Goal: Task Accomplishment & Management: Manage account settings

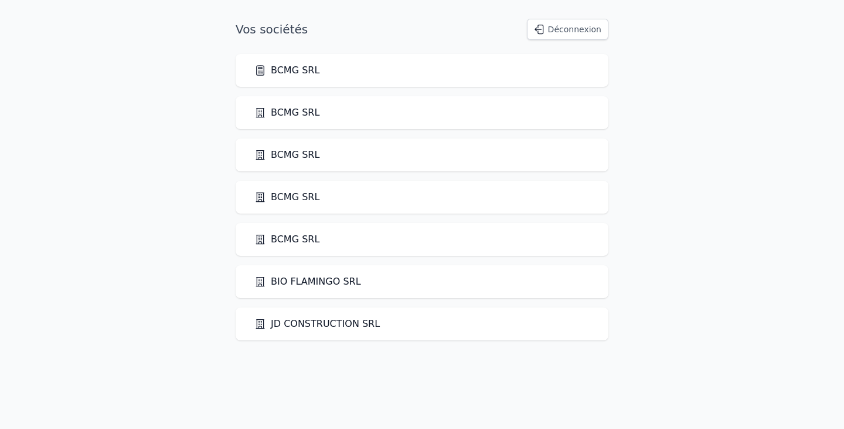
click at [301, 318] on link "JD CONSTRUCTION SRL" at bounding box center [316, 324] width 125 height 14
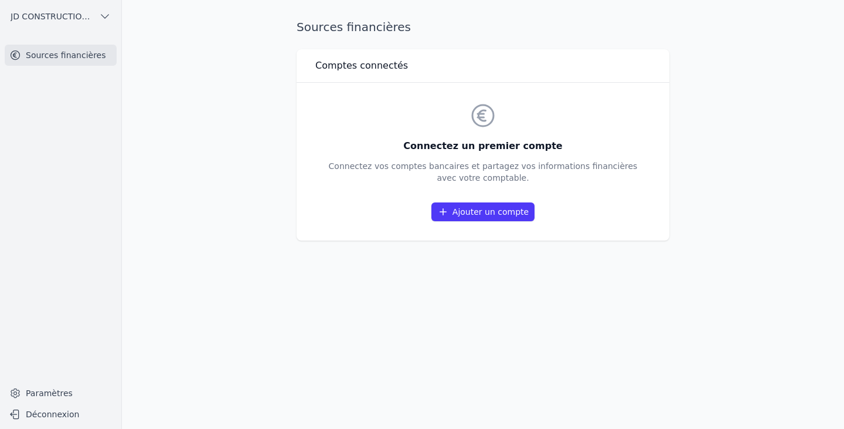
click at [476, 215] on link "Ajouter un compte" at bounding box center [482, 211] width 103 height 19
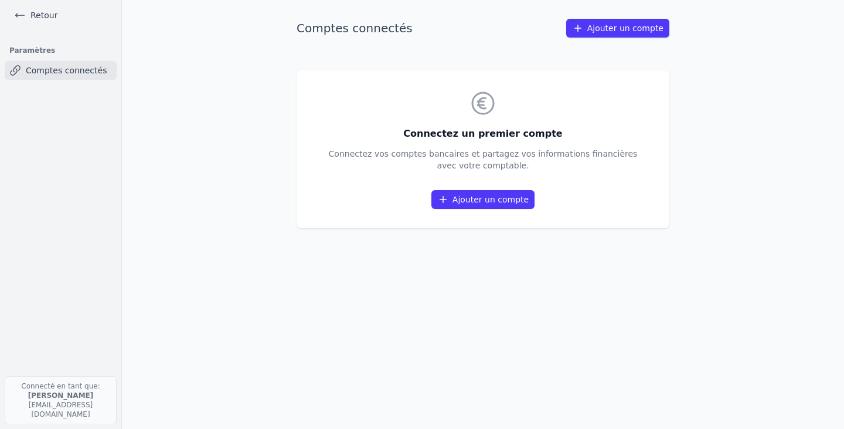
click at [635, 33] on link "Ajouter un compte" at bounding box center [617, 28] width 103 height 19
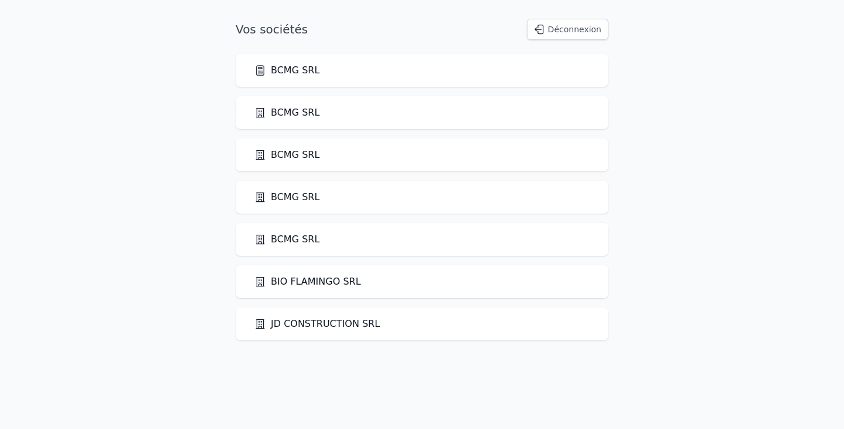
click at [302, 324] on link "JD CONSTRUCTION SRL" at bounding box center [316, 324] width 125 height 14
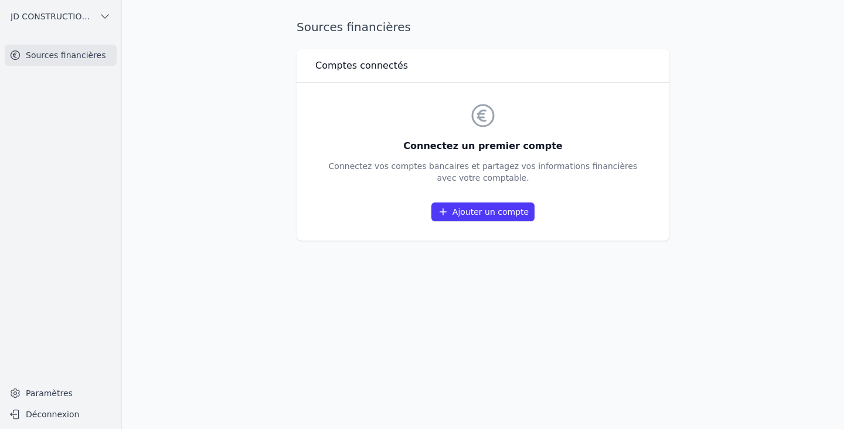
click at [491, 114] on icon at bounding box center [483, 115] width 28 height 28
click at [348, 39] on div "Sources financières Comptes connectés Connectez un premier compte Connectez vos…" at bounding box center [483, 214] width 410 height 391
click at [69, 56] on link "Sources financières" at bounding box center [61, 55] width 112 height 21
click at [472, 213] on link "Ajouter un compte" at bounding box center [482, 211] width 103 height 19
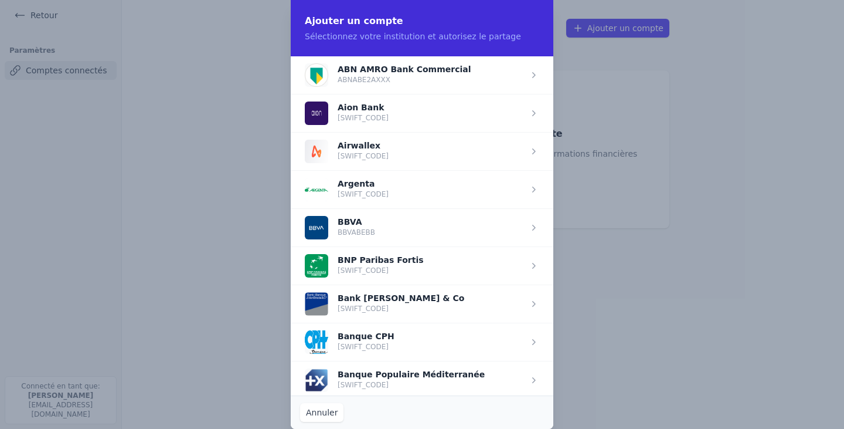
click at [409, 26] on h2 "Ajouter un compte" at bounding box center [422, 21] width 234 height 14
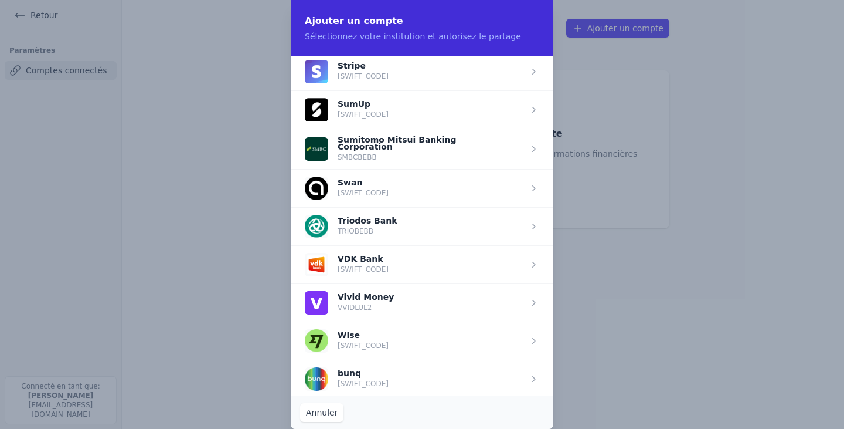
scroll to position [887, 0]
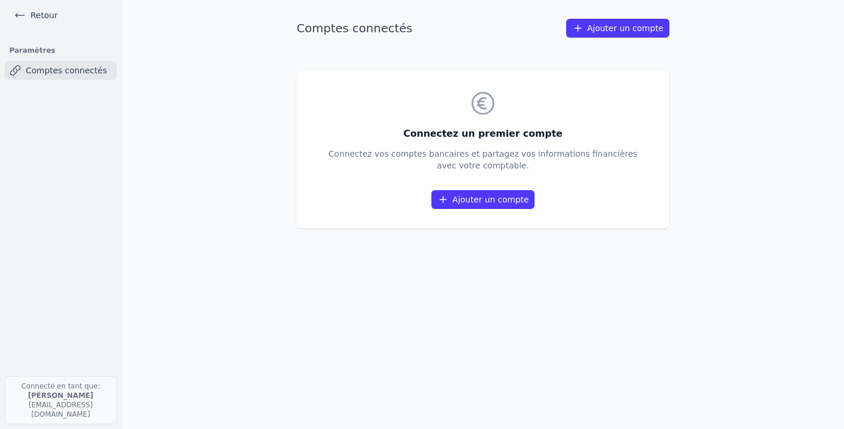
click at [16, 21] on icon at bounding box center [20, 15] width 12 height 12
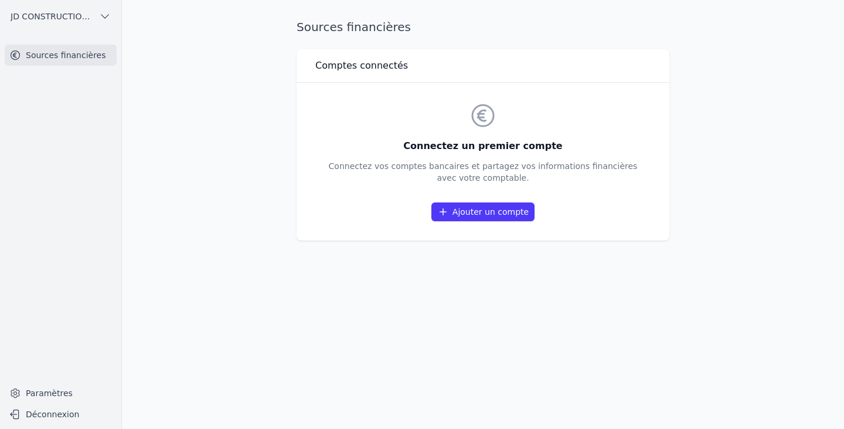
click at [69, 16] on span "JD CONSTRUCTION SRL" at bounding box center [53, 17] width 84 height 12
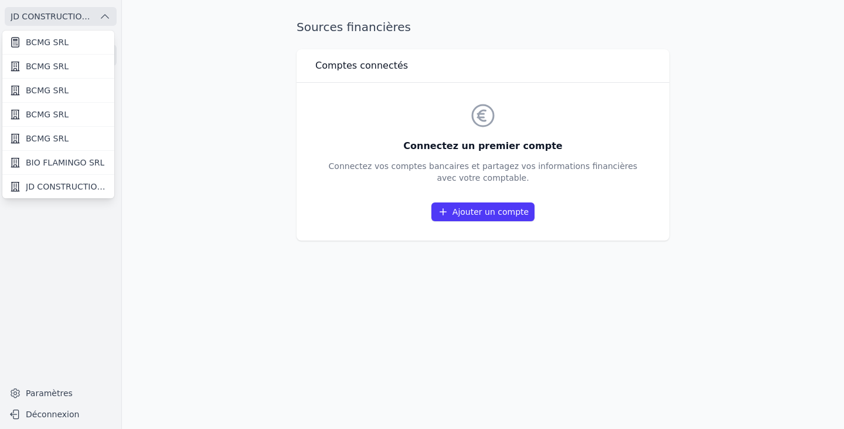
click at [33, 53] on link "BCMG SRL" at bounding box center [58, 42] width 112 height 24
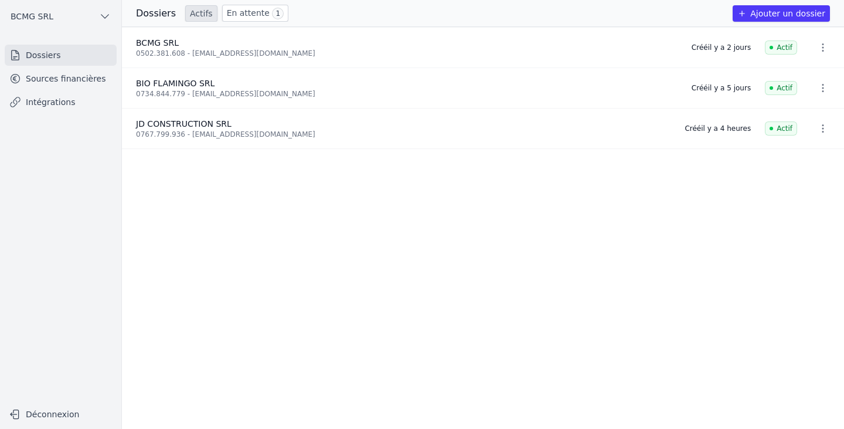
click at [244, 82] on div "BIO FLAMINGO SRL" at bounding box center [407, 83] width 542 height 12
click at [86, 77] on link "Sources financières" at bounding box center [61, 78] width 112 height 21
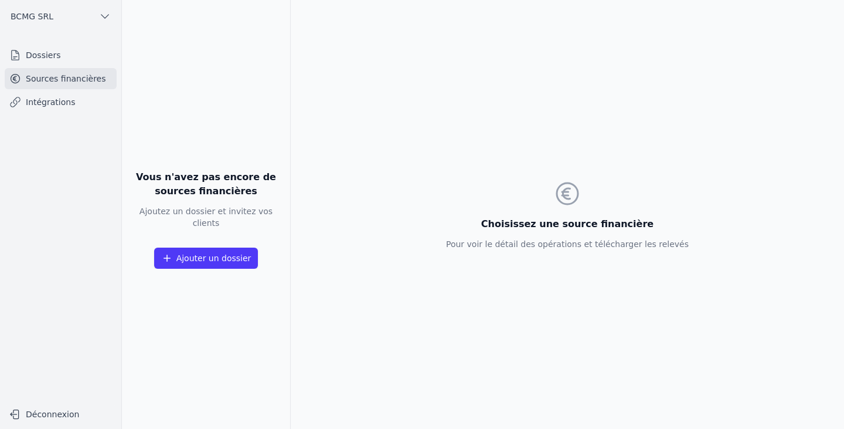
click at [70, 53] on link "Dossiers" at bounding box center [61, 55] width 112 height 21
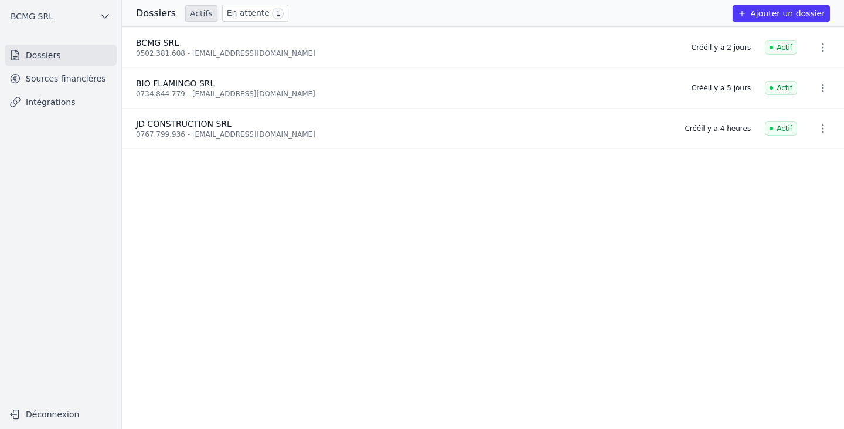
click at [68, 77] on link "Sources financières" at bounding box center [61, 78] width 112 height 21
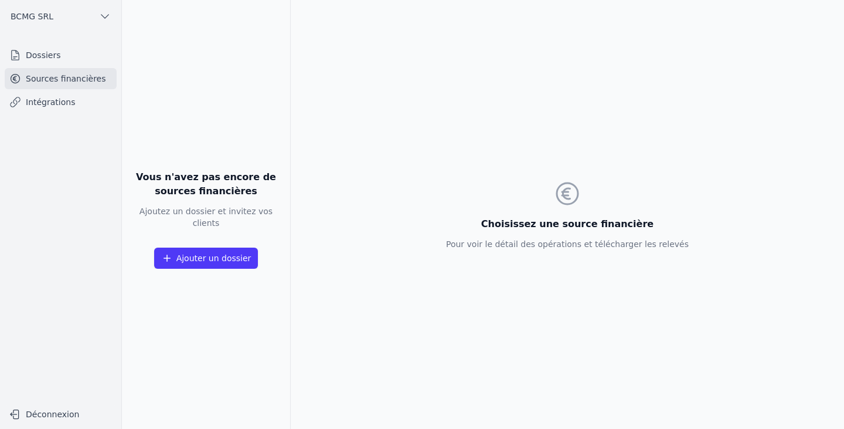
click at [560, 201] on icon at bounding box center [567, 193] width 21 height 21
click at [583, 247] on p "Pour voir le détail des opérations et télécharger les relevés" at bounding box center [567, 244] width 243 height 12
click at [55, 79] on link "Sources financières" at bounding box center [61, 78] width 112 height 21
click at [45, 61] on link "Dossiers" at bounding box center [61, 55] width 112 height 21
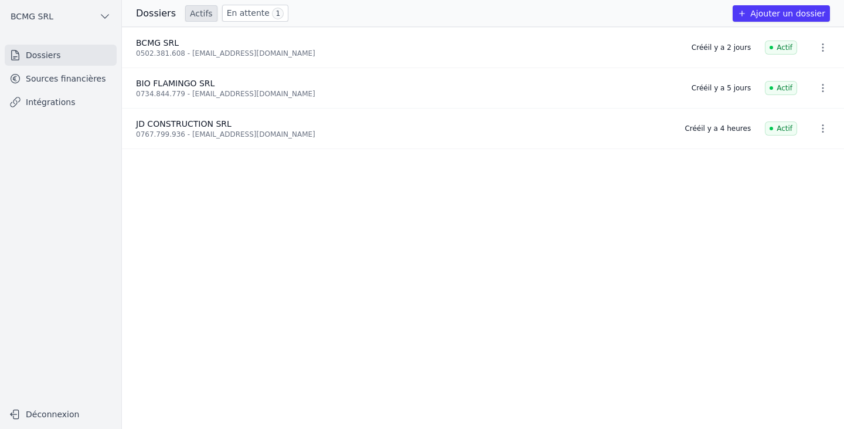
click at [778, 11] on button "Ajouter un dossier" at bounding box center [781, 13] width 97 height 16
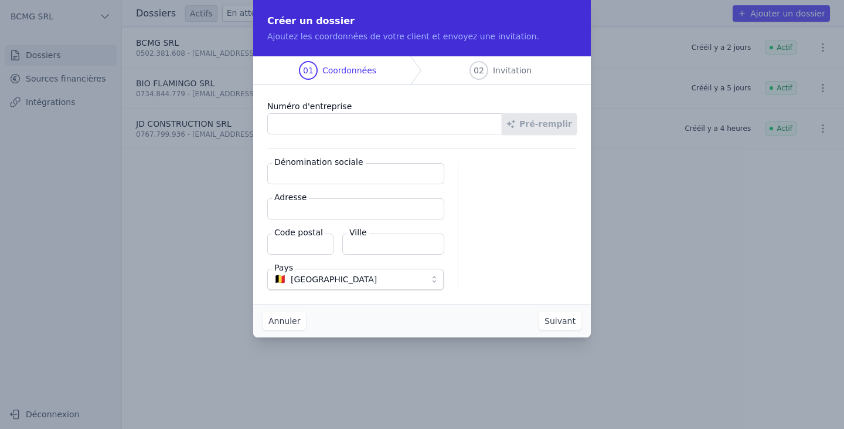
click at [532, 70] on div "02 Invitation" at bounding box center [500, 70] width 90 height 28
click at [285, 319] on button "Annuler" at bounding box center [284, 320] width 43 height 19
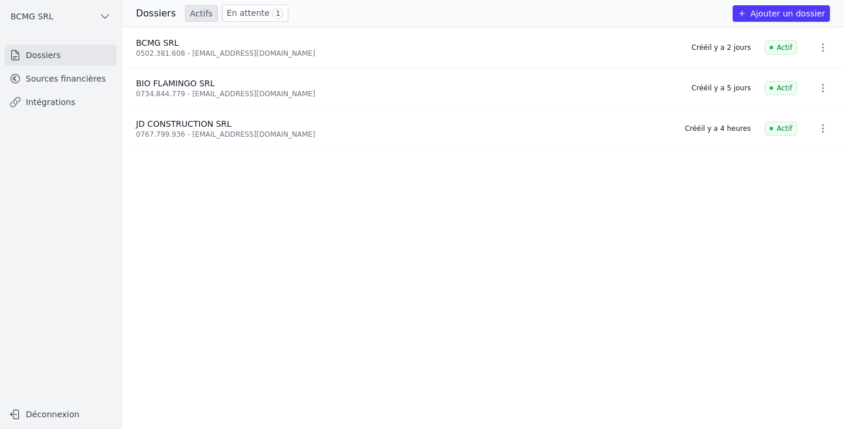
click at [162, 48] on div "BCMG SRL" at bounding box center [407, 43] width 542 height 12
click at [819, 56] on button "button" at bounding box center [822, 47] width 23 height 19
click at [36, 74] on div at bounding box center [422, 214] width 844 height 429
click at [36, 74] on link "Sources financières" at bounding box center [61, 78] width 112 height 21
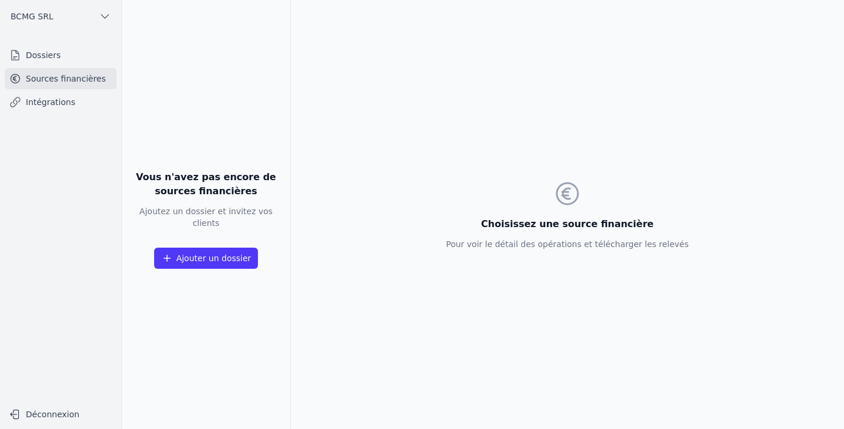
click at [44, 101] on link "Intégrations" at bounding box center [61, 101] width 112 height 21
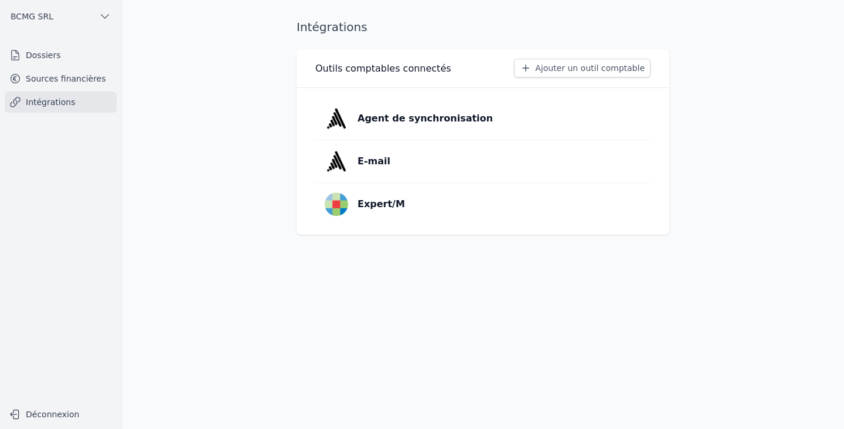
click at [593, 70] on button "Ajouter un outil comptable" at bounding box center [582, 68] width 137 height 19
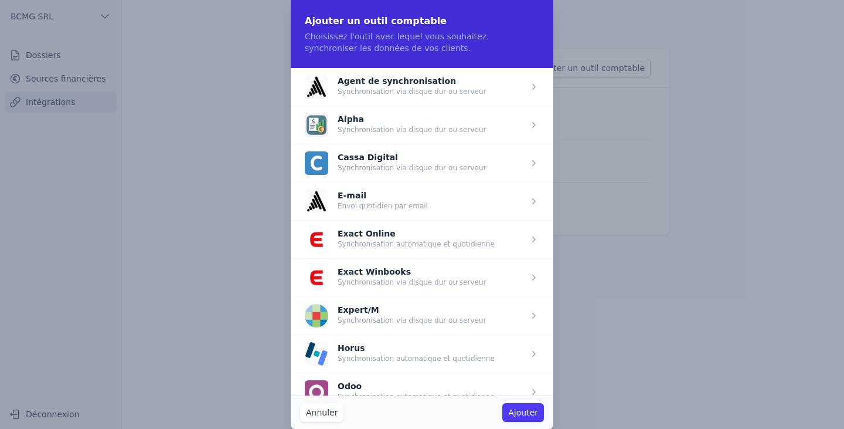
click at [308, 410] on button "Annuler" at bounding box center [321, 412] width 43 height 19
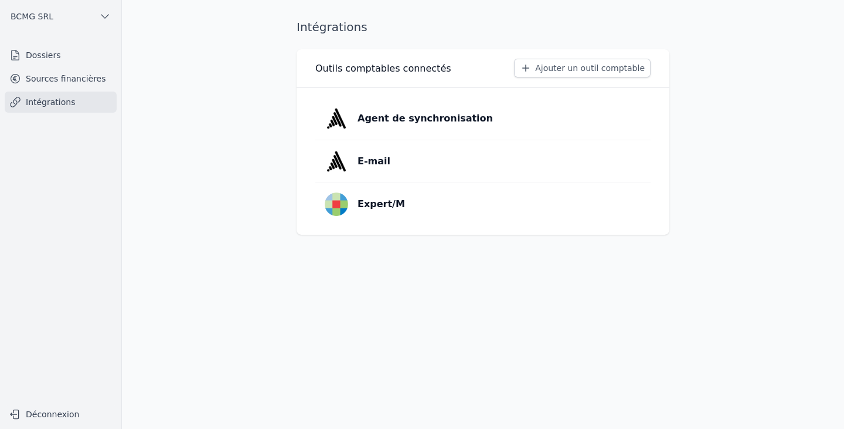
click at [32, 75] on link "Sources financières" at bounding box center [61, 78] width 112 height 21
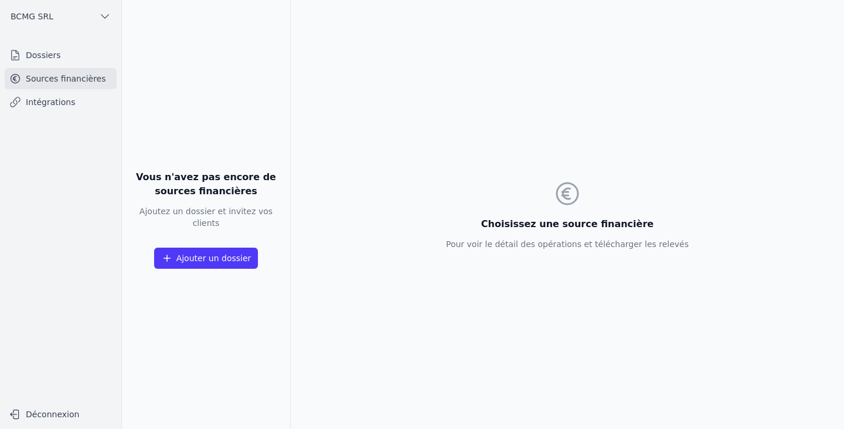
click at [29, 100] on link "Intégrations" at bounding box center [61, 101] width 112 height 21
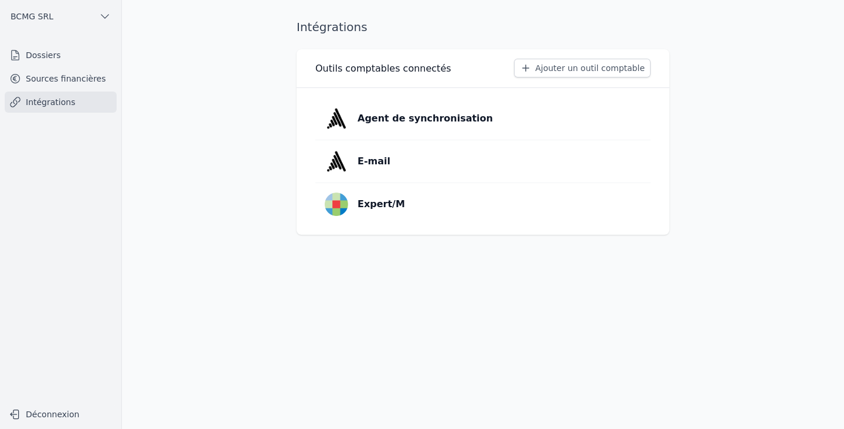
click at [33, 80] on link "Sources financières" at bounding box center [61, 78] width 112 height 21
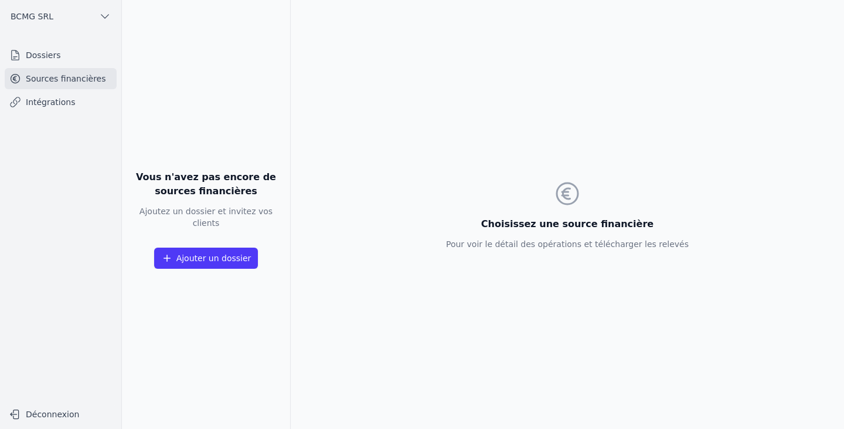
click at [210, 253] on button "Ajouter un dossier" at bounding box center [206, 257] width 104 height 21
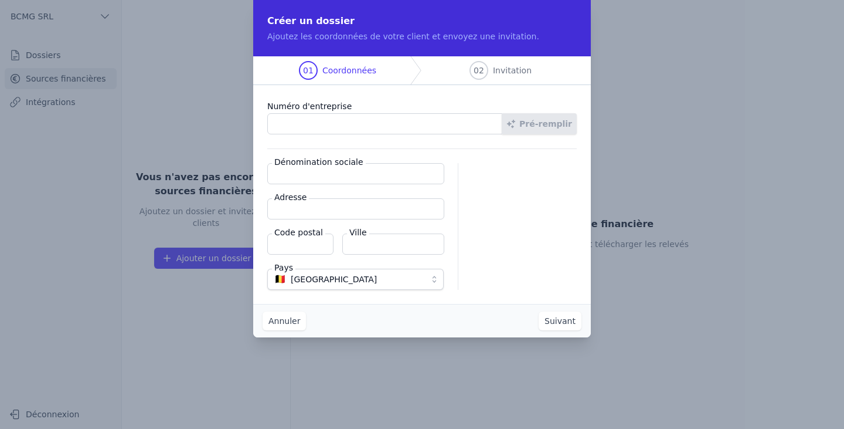
click at [276, 323] on button "Annuler" at bounding box center [284, 320] width 43 height 19
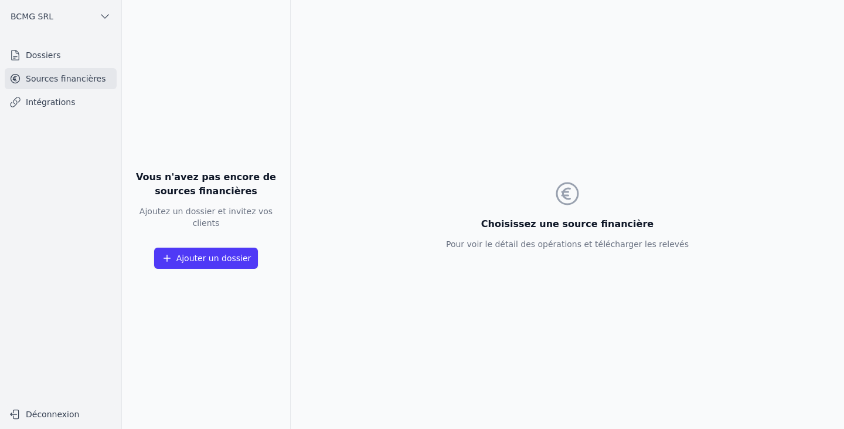
click at [22, 44] on div "BCMG SRL Dossiers Sources financières Intégrations Déconnexion" at bounding box center [61, 214] width 122 height 429
click at [32, 52] on link "Dossiers" at bounding box center [61, 55] width 112 height 21
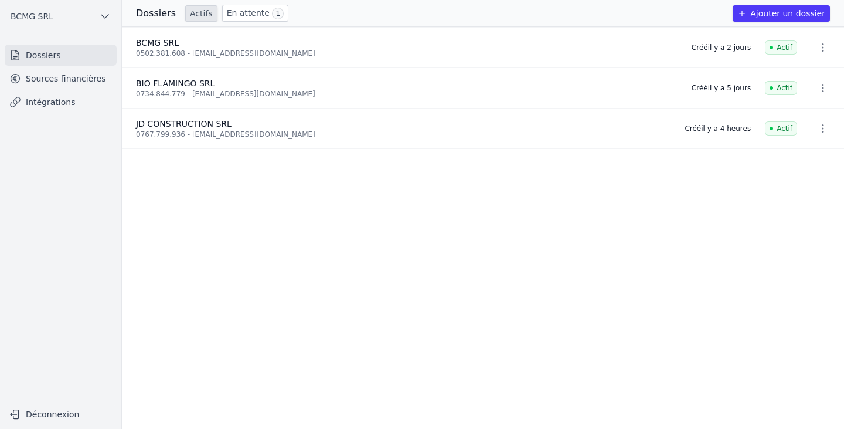
click at [822, 52] on icon "button" at bounding box center [823, 48] width 12 height 12
click at [721, 51] on div at bounding box center [422, 214] width 844 height 429
click at [191, 55] on div "0502.381.608 - [EMAIL_ADDRESS][DOMAIN_NAME]" at bounding box center [407, 53] width 542 height 9
click at [18, 14] on span "BCMG SRL" at bounding box center [32, 17] width 43 height 12
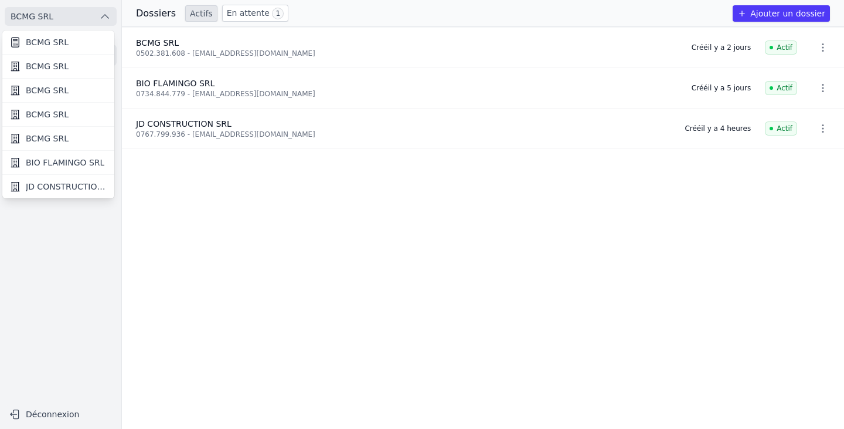
click at [41, 183] on span "JD CONSTRUCTION SRL" at bounding box center [66, 187] width 81 height 12
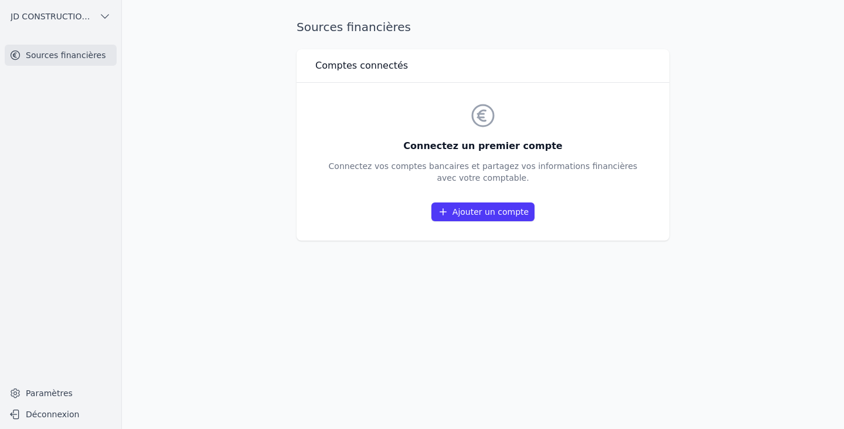
click at [477, 122] on icon at bounding box center [483, 115] width 28 height 28
click at [479, 212] on link "Ajouter un compte" at bounding box center [482, 211] width 103 height 19
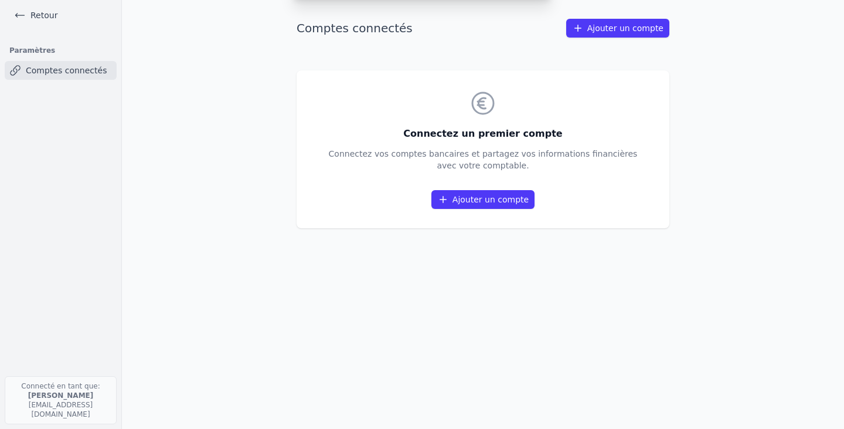
click at [613, 23] on link "Ajouter un compte" at bounding box center [617, 28] width 103 height 19
click at [24, 23] on link "Retour" at bounding box center [35, 15] width 53 height 16
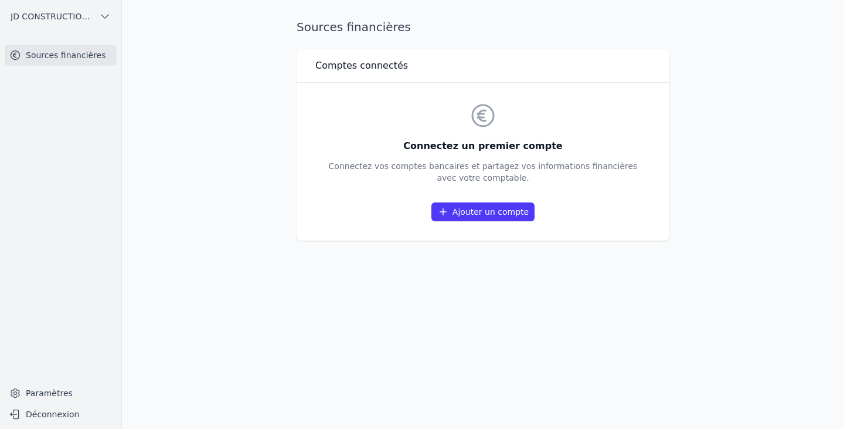
click at [29, 16] on span "JD CONSTRUCTION SRL" at bounding box center [53, 17] width 84 height 12
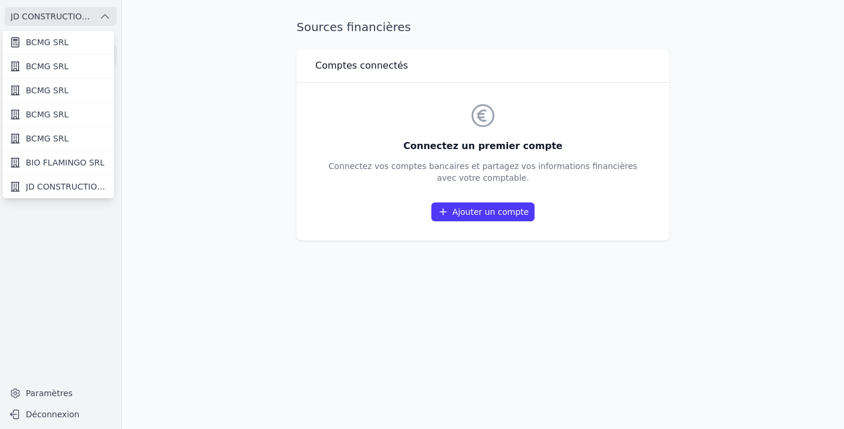
click at [28, 48] on link "BCMG SRL" at bounding box center [58, 42] width 112 height 24
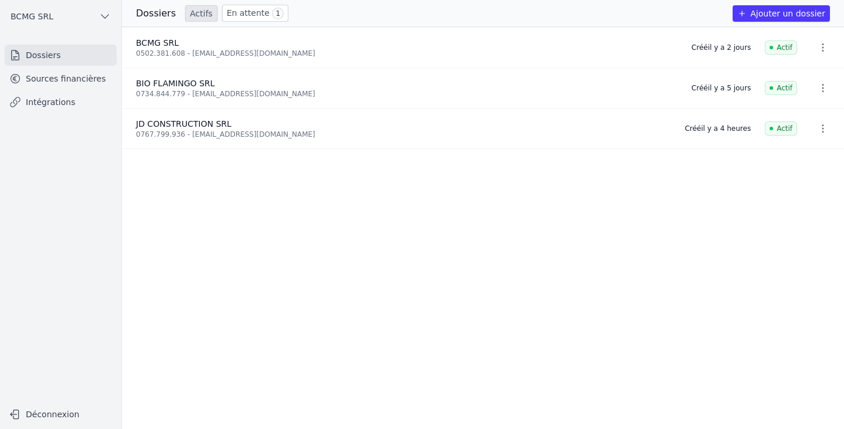
click at [23, 18] on span "BCMG SRL" at bounding box center [32, 17] width 43 height 12
click at [24, 13] on span "BCMG SRL" at bounding box center [32, 17] width 43 height 12
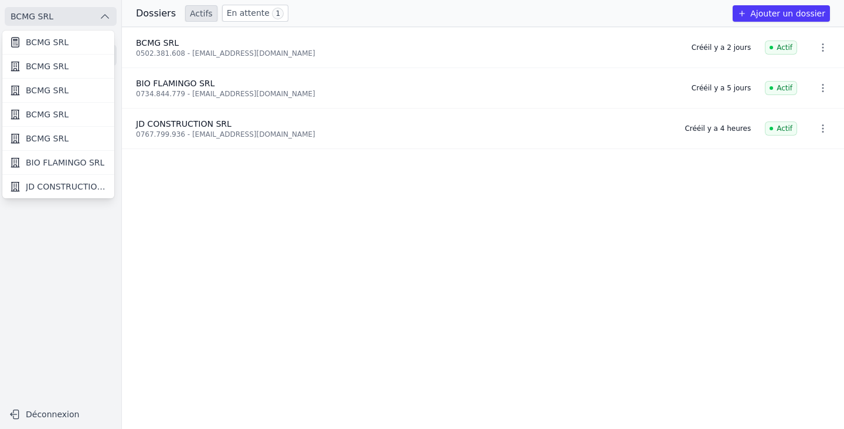
click at [30, 64] on span "BCMG SRL" at bounding box center [47, 66] width 43 height 12
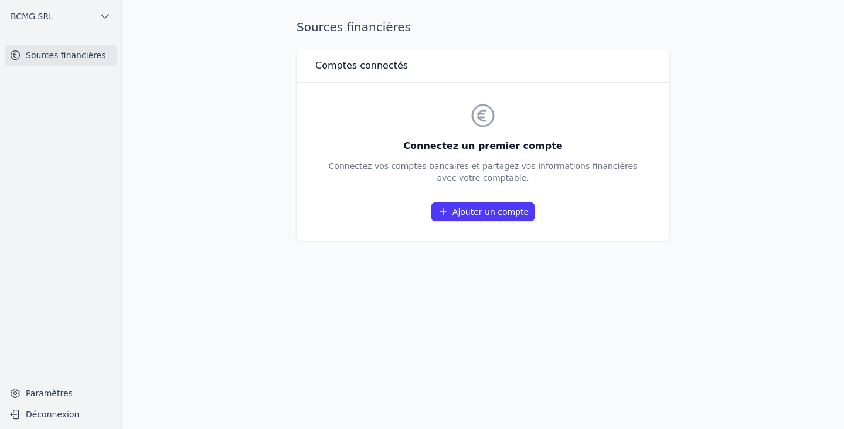
click at [21, 15] on span "BCMG SRL" at bounding box center [32, 17] width 43 height 12
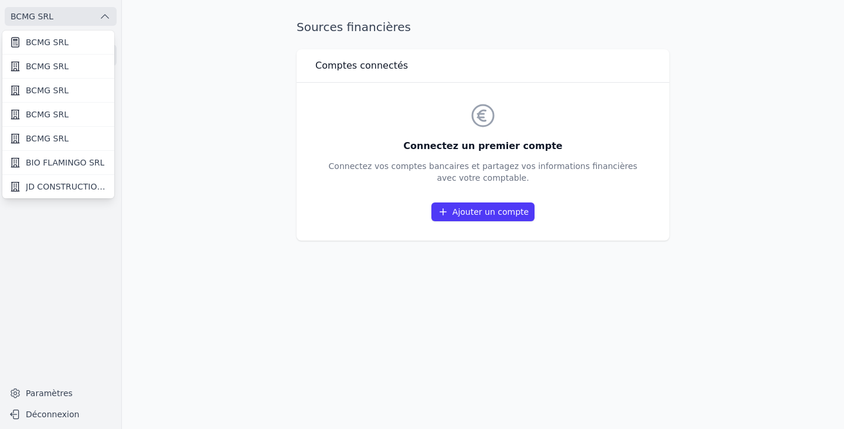
click at [33, 89] on span "BCMG SRL" at bounding box center [47, 90] width 43 height 12
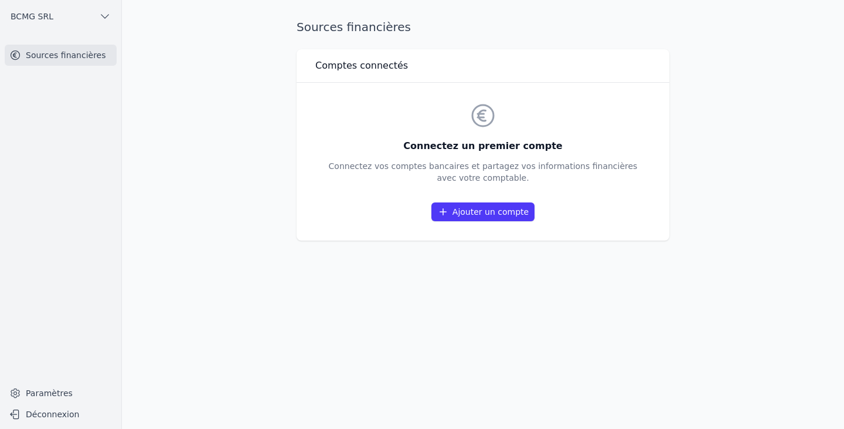
click at [20, 17] on span "BCMG SRL" at bounding box center [32, 17] width 43 height 12
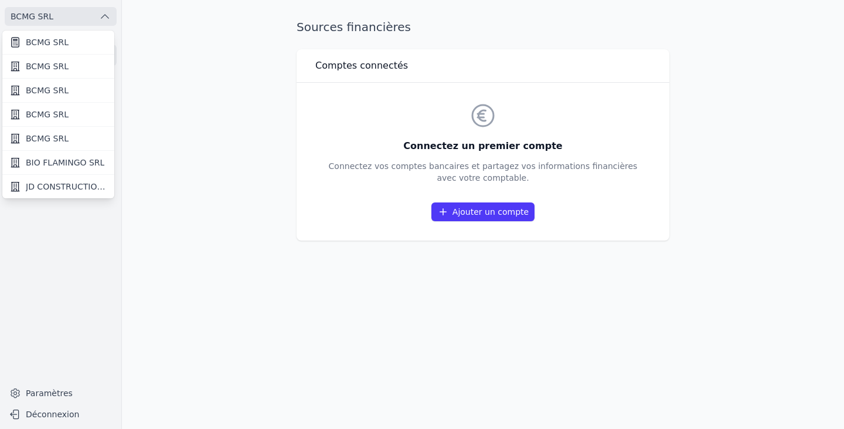
click at [26, 70] on span "BCMG SRL" at bounding box center [47, 66] width 43 height 12
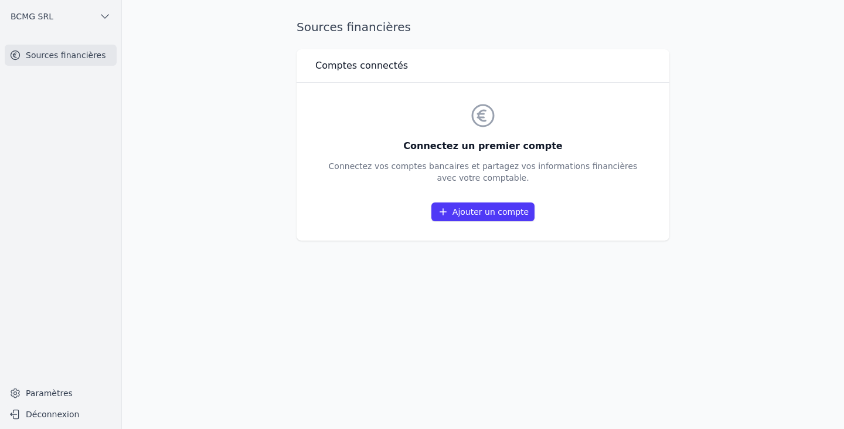
click at [468, 217] on link "Ajouter un compte" at bounding box center [482, 211] width 103 height 19
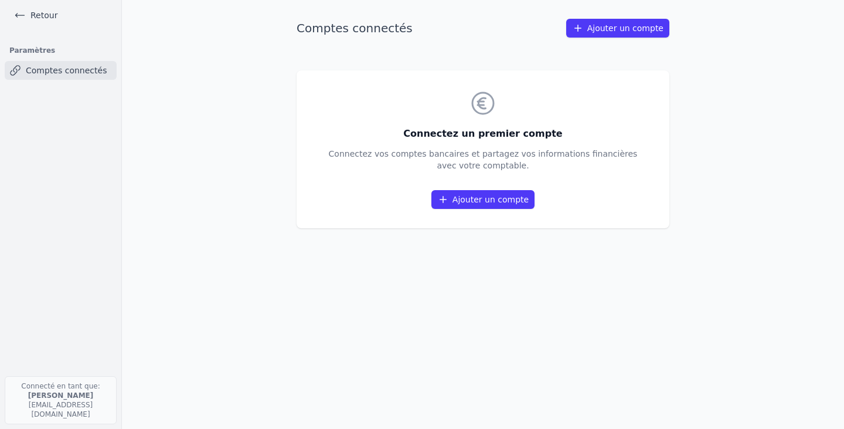
click at [17, 16] on icon at bounding box center [20, 15] width 12 height 12
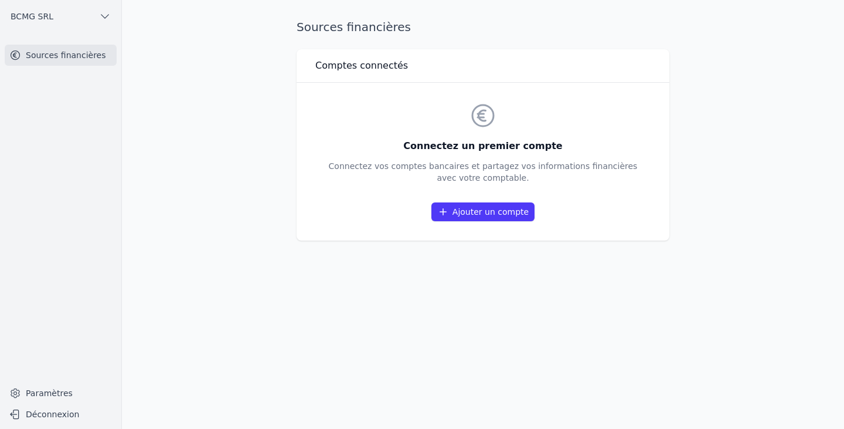
click at [20, 19] on span "BCMG SRL" at bounding box center [32, 17] width 43 height 12
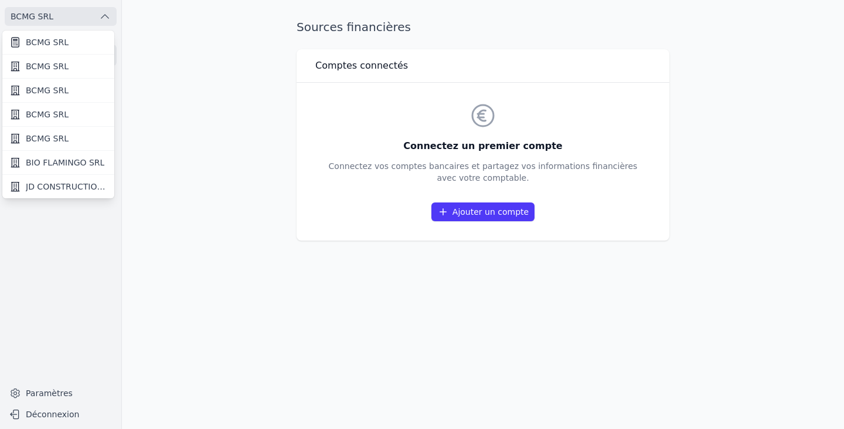
click at [19, 38] on icon at bounding box center [16, 42] width 8 height 9
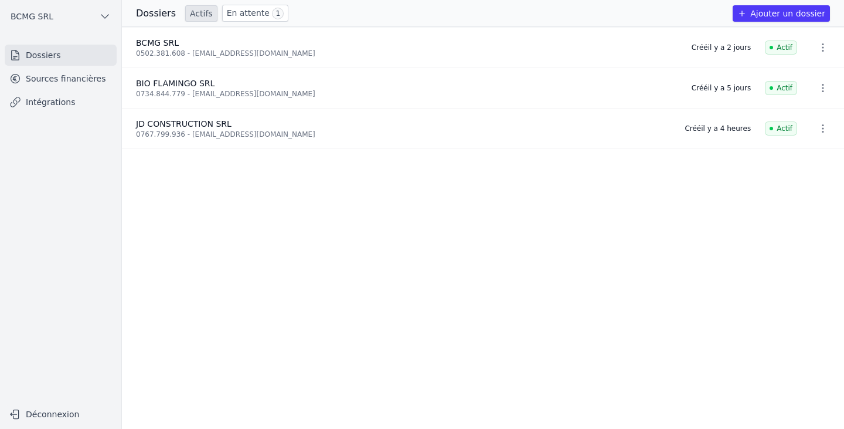
click at [766, 16] on button "Ajouter un dossier" at bounding box center [781, 13] width 97 height 16
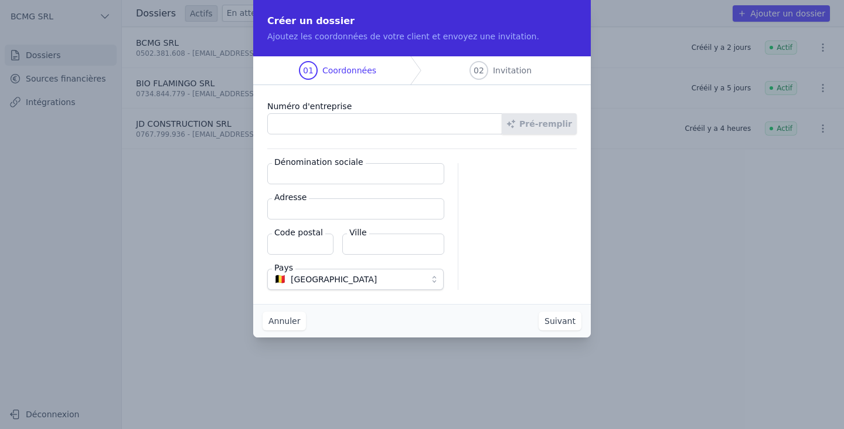
click at [293, 316] on button "Annuler" at bounding box center [284, 320] width 43 height 19
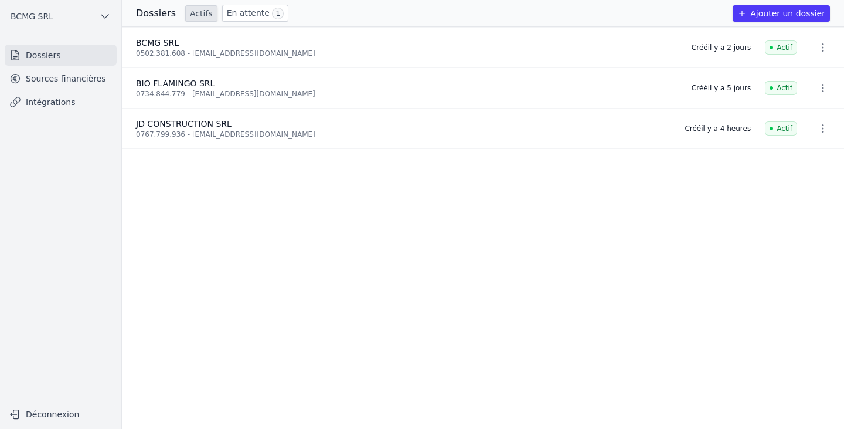
click at [44, 80] on link "Sources financières" at bounding box center [61, 78] width 112 height 21
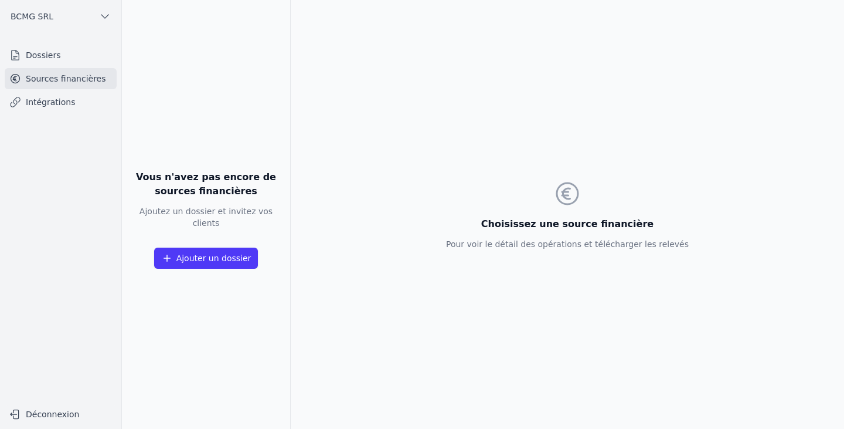
click at [185, 249] on button "Ajouter un dossier" at bounding box center [206, 257] width 104 height 21
click at [40, 103] on link "Intégrations" at bounding box center [61, 101] width 112 height 21
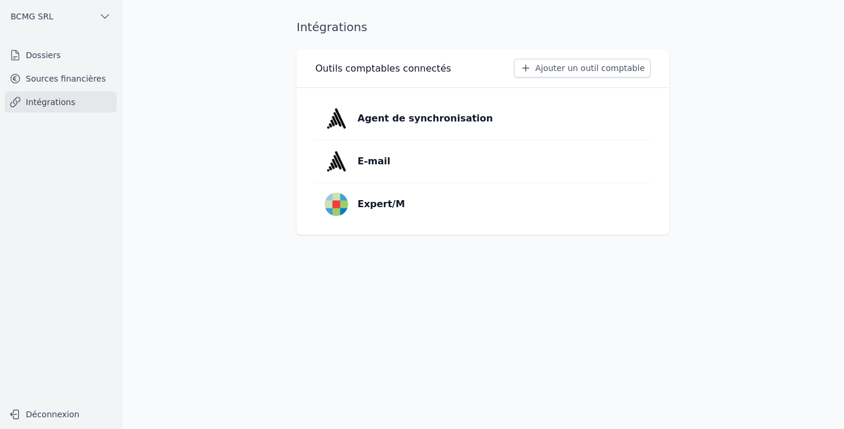
click at [32, 58] on link "Dossiers" at bounding box center [61, 55] width 112 height 21
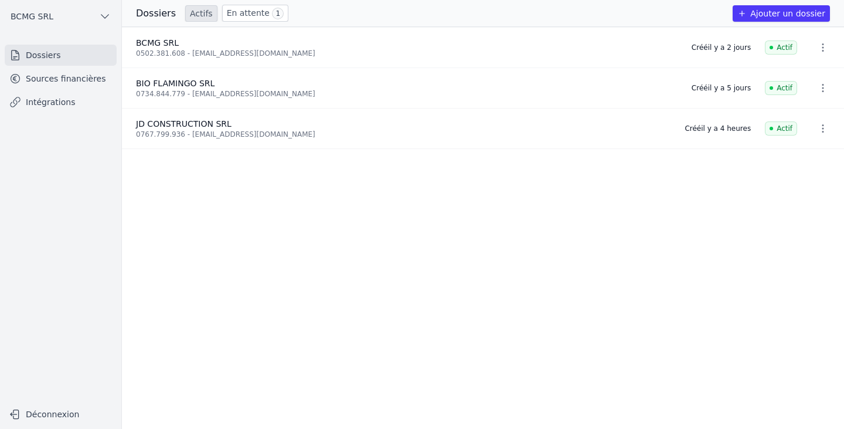
click at [42, 74] on link "Sources financières" at bounding box center [61, 78] width 112 height 21
